Goal: Information Seeking & Learning: Learn about a topic

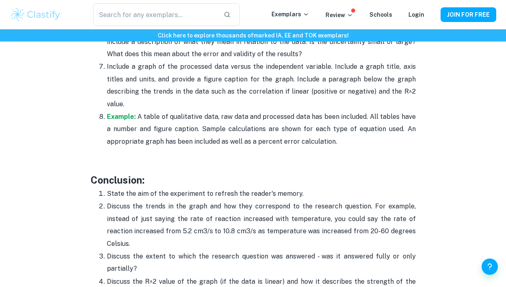
scroll to position [1940, 0]
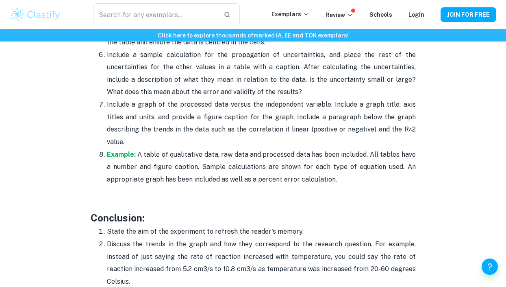
click at [144, 100] on p "Include a graph of the processed data versus the independent variable. Include …" at bounding box center [261, 123] width 309 height 50
click at [370, 113] on p "Include a graph of the processed data versus the independent variable. Include …" at bounding box center [261, 123] width 309 height 50
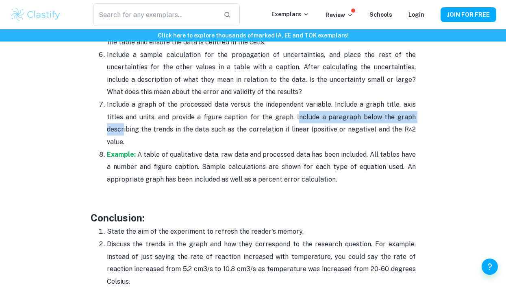
drag, startPoint x: 401, startPoint y: 122, endPoint x: 271, endPoint y: 119, distance: 129.7
click at [271, 119] on p "Include a graph of the processed data versus the independent variable. Include …" at bounding box center [261, 123] width 309 height 50
click at [272, 119] on p "Include a graph of the processed data versus the independent variable. Include …" at bounding box center [261, 123] width 309 height 50
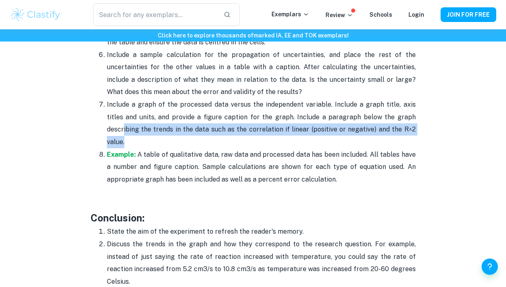
drag, startPoint x: 272, startPoint y: 119, endPoint x: 399, endPoint y: 133, distance: 128.4
click at [399, 133] on p "Include a graph of the processed data versus the independent variable. Include …" at bounding box center [261, 123] width 309 height 50
click at [400, 133] on p "Include a graph of the processed data versus the independent variable. Include …" at bounding box center [261, 123] width 309 height 50
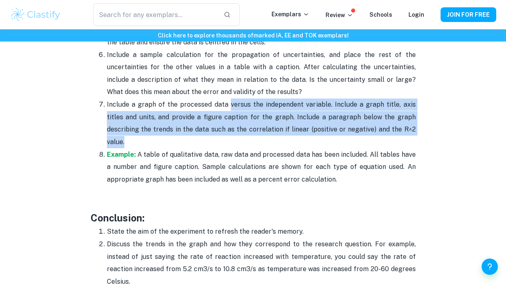
drag, startPoint x: 281, startPoint y: 113, endPoint x: 224, endPoint y: 109, distance: 57.0
click at [224, 109] on p "Include a graph of the processed data versus the independent variable. Include …" at bounding box center [261, 123] width 309 height 50
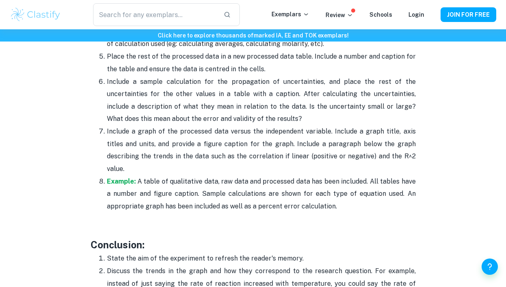
scroll to position [1900, 0]
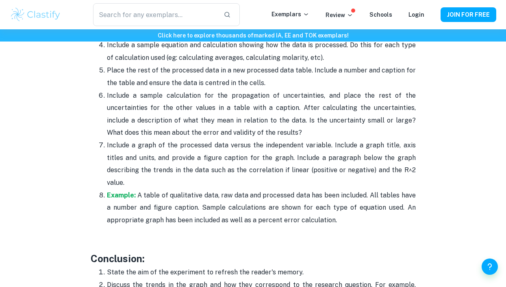
drag, startPoint x: 307, startPoint y: 120, endPoint x: 303, endPoint y: 132, distance: 12.6
click at [303, 132] on p "Include a sample calculation for the propagation of uncertainties, and place th…" at bounding box center [261, 114] width 309 height 50
drag, startPoint x: 304, startPoint y: 132, endPoint x: 286, endPoint y: 113, distance: 26.8
click at [286, 113] on p "Include a sample calculation for the propagation of uncertainties, and place th…" at bounding box center [261, 114] width 309 height 50
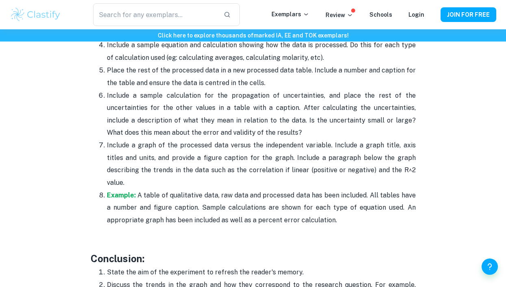
click at [286, 113] on p "Include a sample calculation for the propagation of uncertainties, and place th…" at bounding box center [261, 114] width 309 height 50
drag, startPoint x: 286, startPoint y: 109, endPoint x: 318, endPoint y: 138, distance: 43.4
click at [318, 138] on p "Include a sample calculation for the propagation of uncertainties, and place th…" at bounding box center [261, 114] width 309 height 50
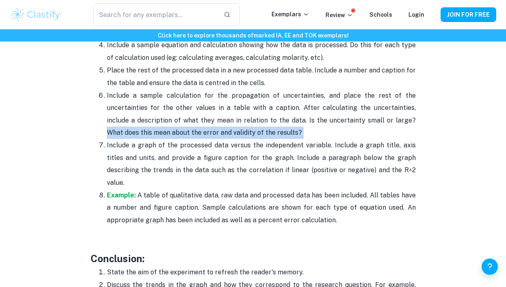
drag, startPoint x: 295, startPoint y: 137, endPoint x: 382, endPoint y: 125, distance: 87.8
click at [382, 125] on p "Include a sample calculation for the propagation of uncertainties, and place th…" at bounding box center [261, 114] width 309 height 50
click at [383, 126] on p "Include a sample calculation for the propagation of uncertainties, and place th…" at bounding box center [261, 114] width 309 height 50
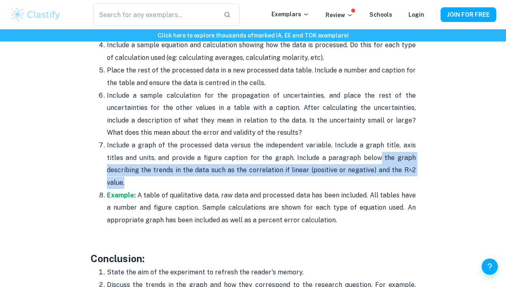
drag, startPoint x: 400, startPoint y: 170, endPoint x: 350, endPoint y: 160, distance: 51.8
click at [350, 160] on p "Include a graph of the processed data versus the independent variable. Include …" at bounding box center [261, 164] width 309 height 50
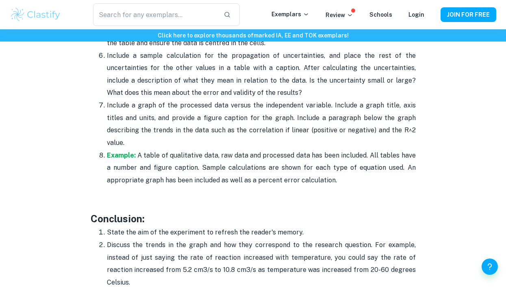
scroll to position [1981, 0]
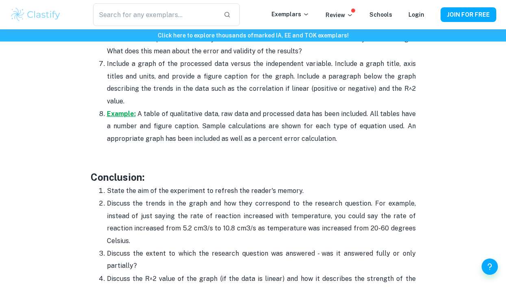
click at [117, 110] on strong "Example:" at bounding box center [121, 114] width 29 height 8
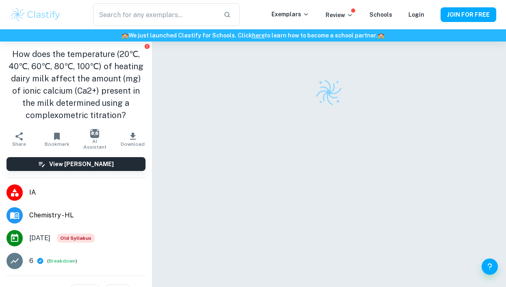
click at [217, 128] on div at bounding box center [328, 176] width 307 height 270
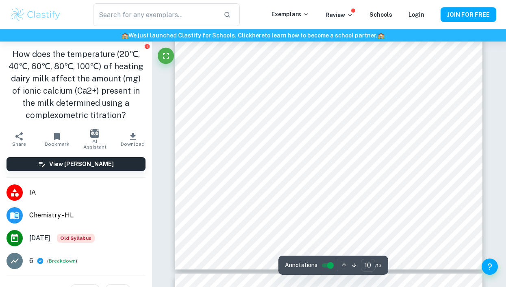
scroll to position [4025, 0]
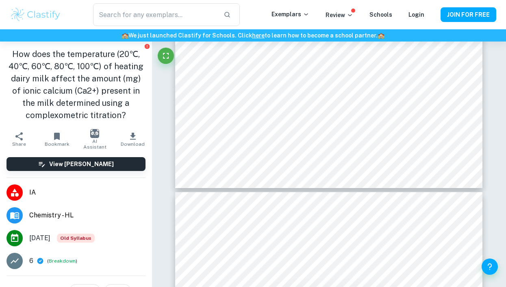
type input "11"
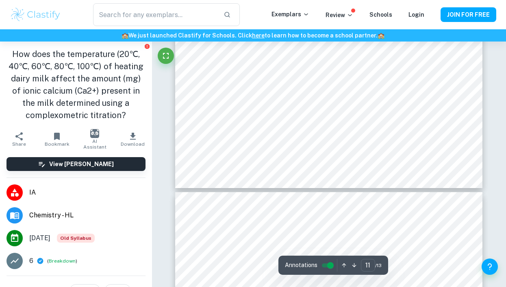
scroll to position [4147, 0]
